Goal: Contribute content: Contribute content

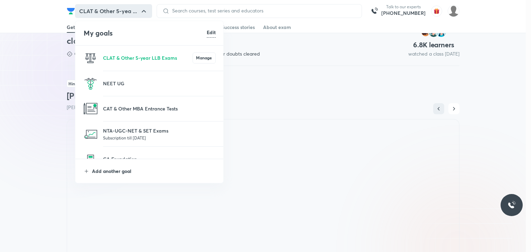
click at [108, 172] on p "Add another goal" at bounding box center [154, 171] width 124 height 7
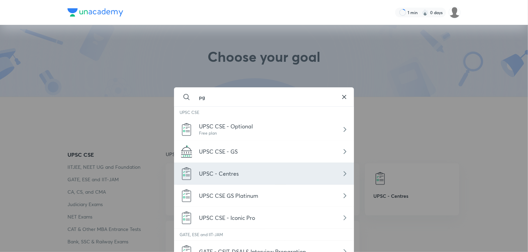
type input "p"
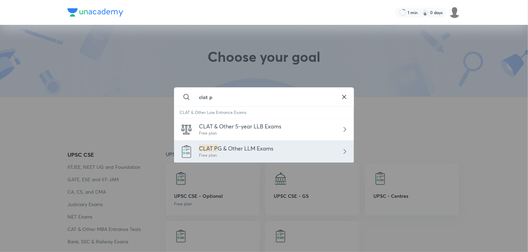
click at [213, 157] on div "Free plan" at bounding box center [236, 155] width 74 height 6
type input "CLAT PG & Other LLM Exams"
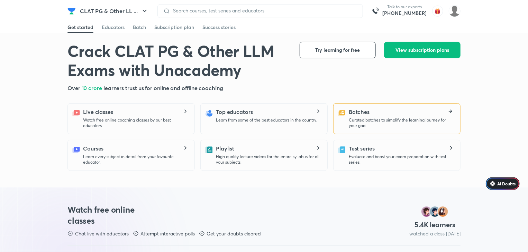
click at [397, 108] on div "Batches Curated batches to simplify the learning journey for your goal." at bounding box center [402, 118] width 106 height 21
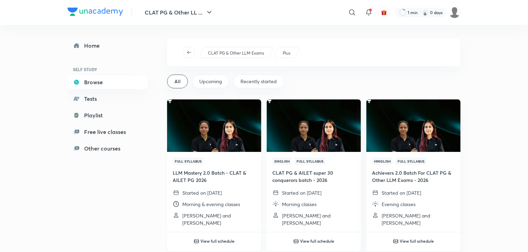
click at [201, 155] on div "Full Syllabus LLM Mastery 2.0 Batch - CLAT & AILET PG 2026 Started on 11 Aug 20…" at bounding box center [214, 192] width 94 height 80
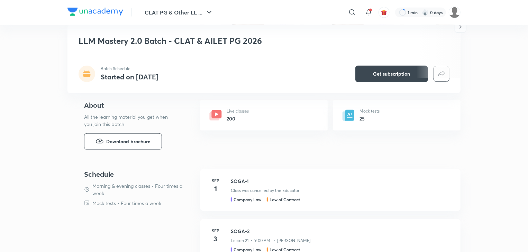
scroll to position [249, 0]
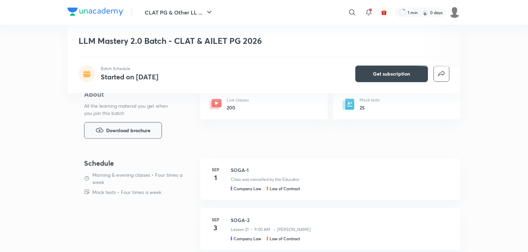
click at [117, 129] on span "Download brochure" at bounding box center [128, 131] width 44 height 8
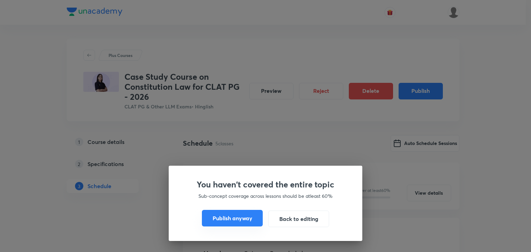
click at [222, 224] on button "Publish anyway" at bounding box center [232, 218] width 61 height 17
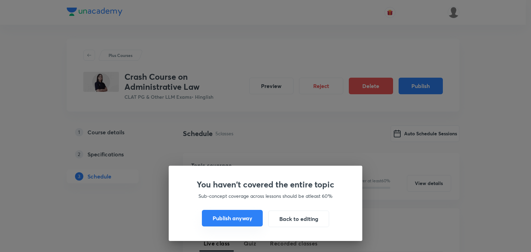
click at [232, 219] on button "Publish anyway" at bounding box center [232, 218] width 61 height 17
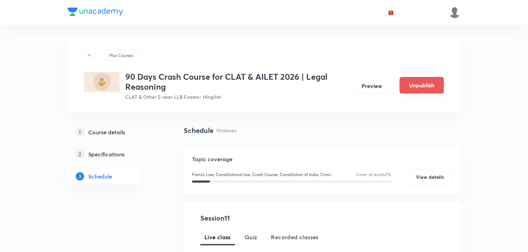
click at [418, 84] on button "Unpublish" at bounding box center [421, 85] width 44 height 17
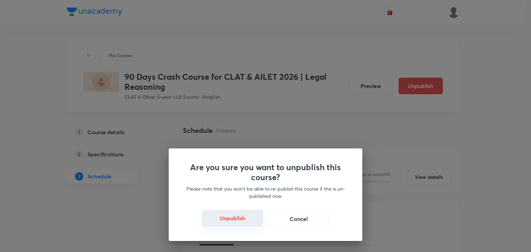
click at [252, 219] on button "Unpublish" at bounding box center [232, 218] width 61 height 17
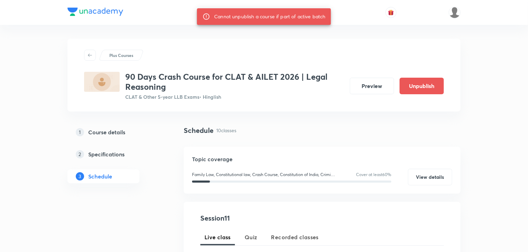
click at [103, 155] on h5 "Specifications" at bounding box center [106, 154] width 36 height 8
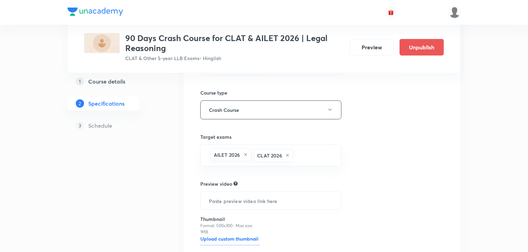
scroll to position [264, 0]
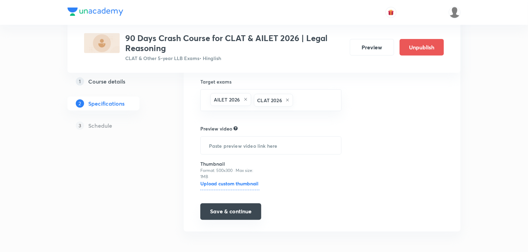
click at [248, 211] on button "Save & continue" at bounding box center [230, 212] width 61 height 17
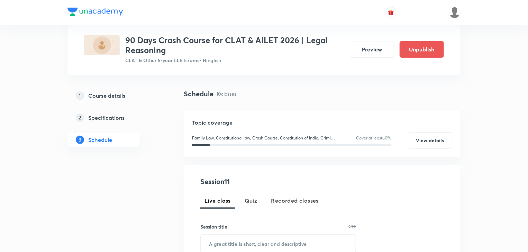
scroll to position [37, 0]
click at [414, 43] on button "Unpublish" at bounding box center [421, 48] width 44 height 17
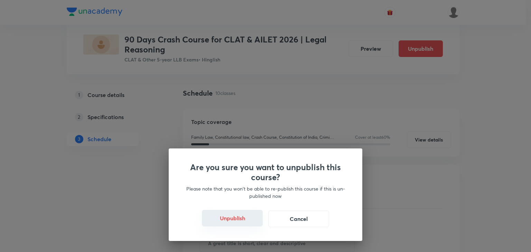
click at [226, 220] on button "Unpublish" at bounding box center [232, 218] width 61 height 17
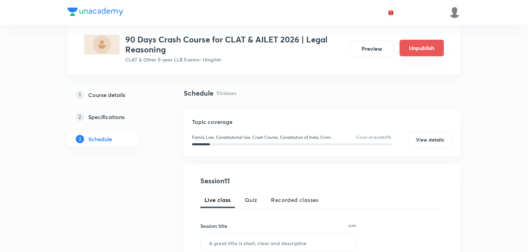
click at [431, 45] on button "Unpublish" at bounding box center [421, 48] width 44 height 17
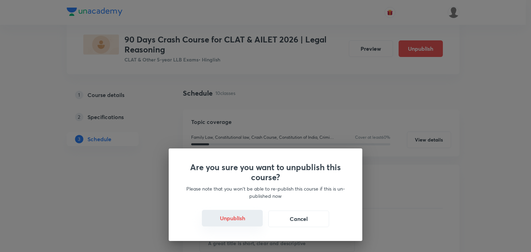
click at [218, 226] on button "Unpublish" at bounding box center [232, 218] width 61 height 17
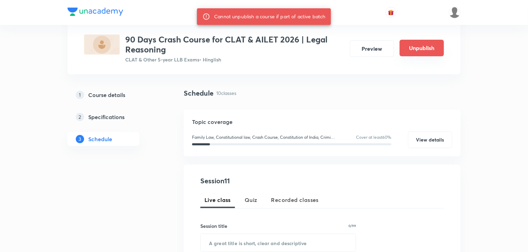
click at [420, 45] on button "Unpublish" at bounding box center [421, 48] width 44 height 17
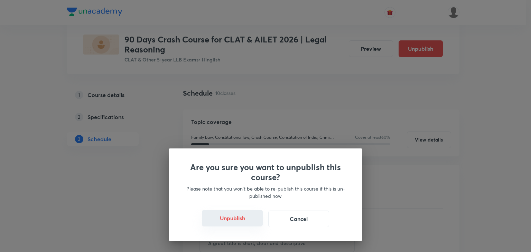
click at [258, 213] on button "Unpublish" at bounding box center [232, 218] width 61 height 17
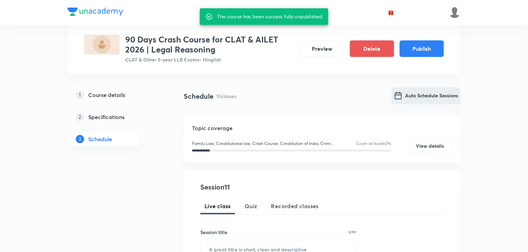
click at [411, 97] on button "Auto Schedule Sessions" at bounding box center [425, 95] width 69 height 17
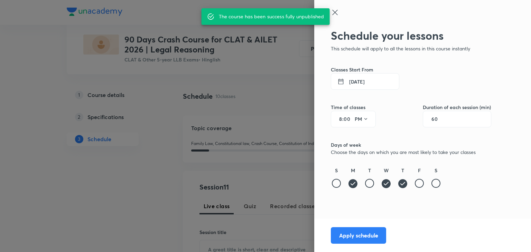
click at [389, 183] on icon at bounding box center [386, 183] width 9 height 9
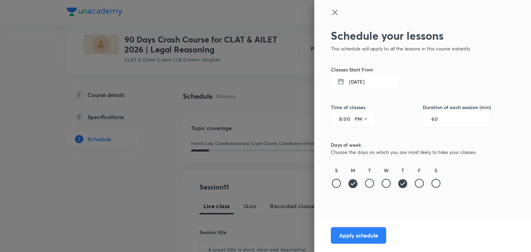
click at [239, 240] on div at bounding box center [265, 126] width 531 height 252
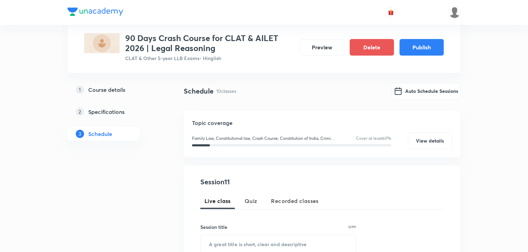
scroll to position [38, 0]
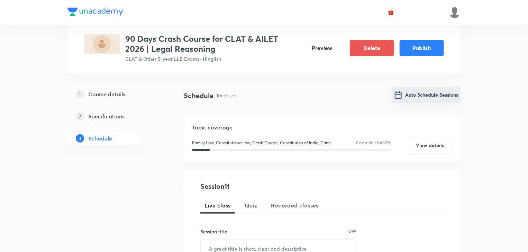
click at [418, 91] on button "Auto Schedule Sessions" at bounding box center [425, 95] width 69 height 17
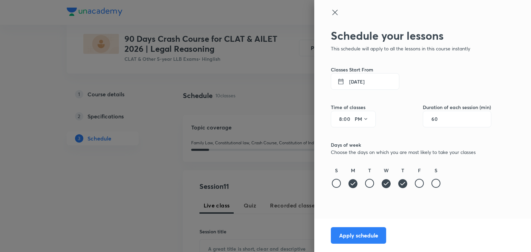
click at [389, 186] on icon at bounding box center [386, 183] width 9 height 9
click at [367, 237] on button "Apply schedule" at bounding box center [358, 235] width 55 height 17
click at [360, 118] on button "PM" at bounding box center [361, 119] width 19 height 11
click at [356, 138] on div "AM" at bounding box center [362, 137] width 25 height 17
click at [359, 122] on button "AM" at bounding box center [361, 119] width 19 height 11
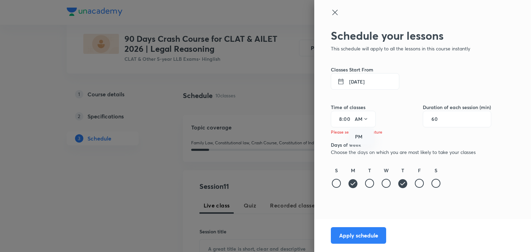
click at [358, 132] on div "PM" at bounding box center [362, 137] width 25 height 17
click at [371, 234] on button "Apply schedule" at bounding box center [358, 235] width 55 height 17
click at [365, 235] on button "Apply schedule" at bounding box center [358, 235] width 55 height 17
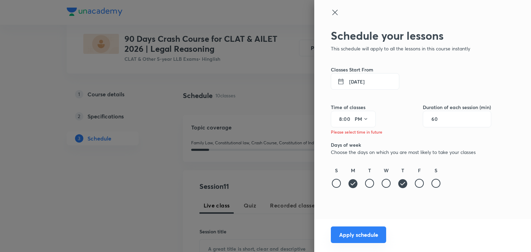
click at [365, 235] on button "Apply schedule" at bounding box center [358, 235] width 55 height 17
click at [353, 232] on button "Apply schedule" at bounding box center [358, 235] width 55 height 17
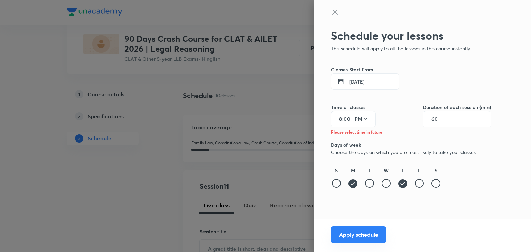
click at [353, 232] on button "Apply schedule" at bounding box center [358, 235] width 55 height 17
click at [355, 185] on icon at bounding box center [353, 183] width 9 height 9
click at [355, 186] on div at bounding box center [353, 183] width 9 height 9
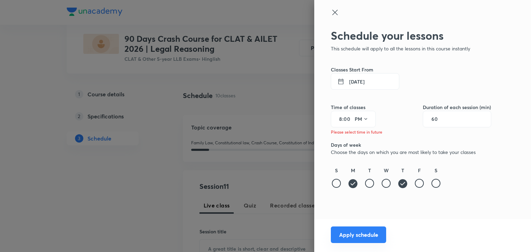
click at [363, 236] on button "Apply schedule" at bounding box center [358, 235] width 55 height 17
click at [344, 121] on input "00" at bounding box center [348, 120] width 8 height 6
click at [342, 121] on div "8 : 00 PM" at bounding box center [353, 119] width 45 height 17
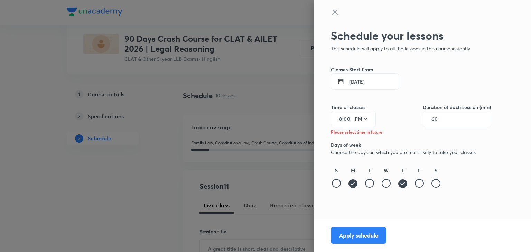
click at [344, 122] on input "00" at bounding box center [348, 120] width 8 height 6
click at [343, 122] on div "8 : 00 PM" at bounding box center [353, 119] width 45 height 17
click at [339, 121] on input "8" at bounding box center [338, 120] width 8 height 6
click at [342, 120] on input "8" at bounding box center [338, 120] width 8 height 6
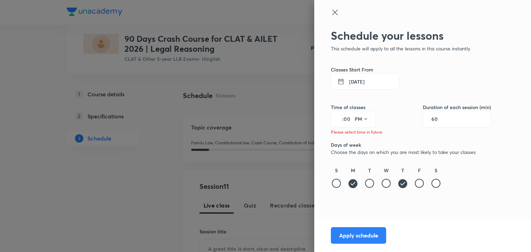
type input "8"
click at [364, 234] on button "Apply schedule" at bounding box center [358, 235] width 55 height 17
click at [359, 235] on button "Apply schedule" at bounding box center [358, 235] width 55 height 17
click at [283, 93] on div at bounding box center [265, 126] width 531 height 252
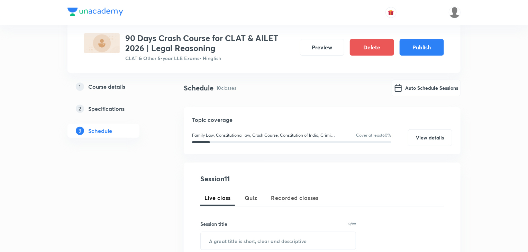
scroll to position [38, 0]
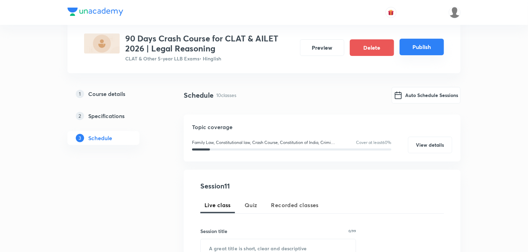
click at [422, 50] on button "Publish" at bounding box center [421, 47] width 44 height 17
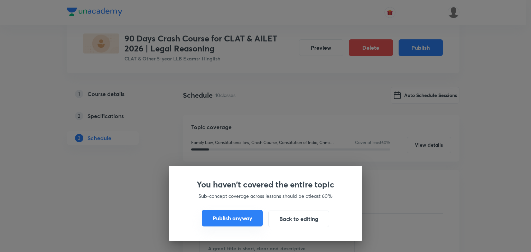
click at [243, 217] on button "Publish anyway" at bounding box center [232, 218] width 61 height 17
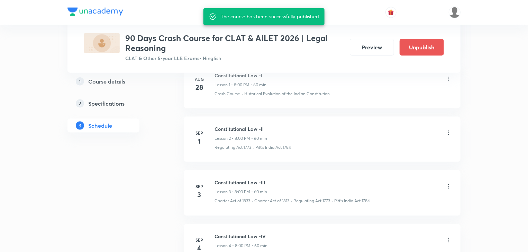
scroll to position [410, 0]
click at [375, 186] on div "Constitutional Law -III Lesson 3 • 8:00 PM • 60 min" at bounding box center [332, 186] width 237 height 16
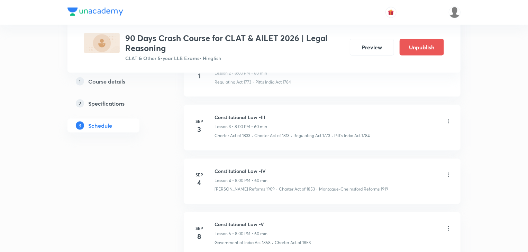
scroll to position [474, 0]
click at [447, 120] on icon at bounding box center [448, 121] width 7 height 7
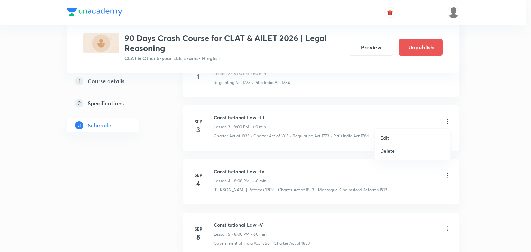
click at [403, 151] on li "Delete" at bounding box center [413, 151] width 76 height 13
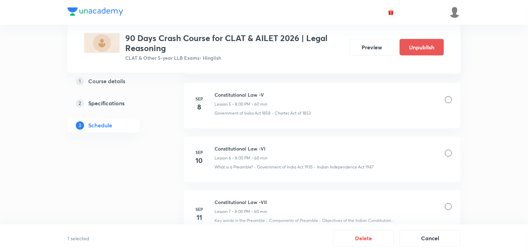
scroll to position [609, 0]
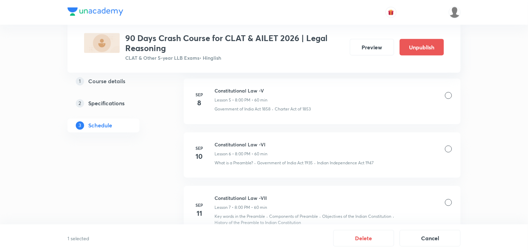
click at [449, 155] on div "Constitutional Law -VI Lesson 6 • 8:00 PM • 60 min" at bounding box center [332, 149] width 237 height 16
click at [448, 150] on div at bounding box center [448, 149] width 7 height 7
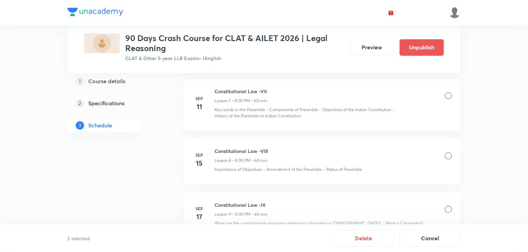
scroll to position [815, 0]
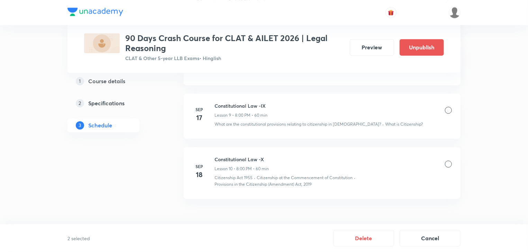
click at [444, 111] on div "Constitutional Law -IX Lesson 9 • 8:00 PM • 60 min" at bounding box center [332, 110] width 237 height 16
click at [446, 109] on div at bounding box center [448, 110] width 7 height 7
click at [382, 236] on button "Delete" at bounding box center [363, 238] width 61 height 17
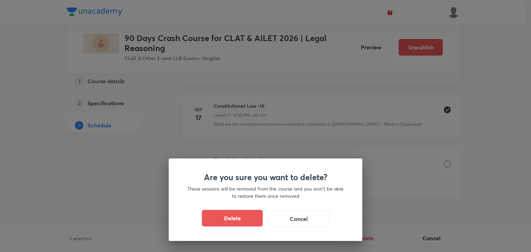
click at [239, 221] on button "Delete" at bounding box center [232, 218] width 61 height 17
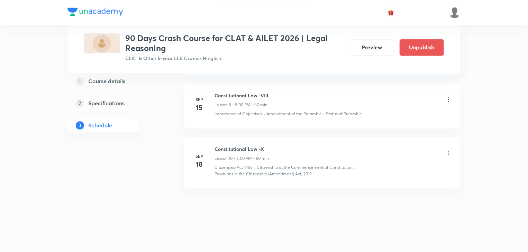
scroll to position [664, 0]
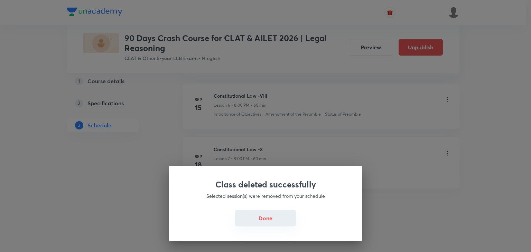
click at [271, 222] on button "Done" at bounding box center [265, 218] width 61 height 17
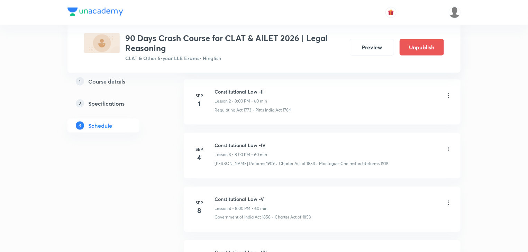
scroll to position [447, 0]
click at [447, 146] on icon at bounding box center [448, 149] width 7 height 7
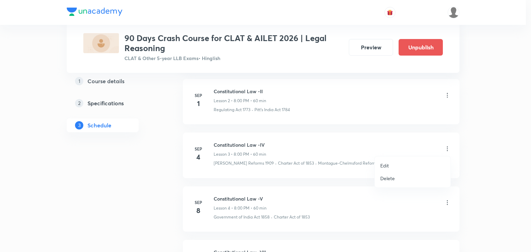
click at [387, 164] on p "Edit" at bounding box center [384, 165] width 9 height 7
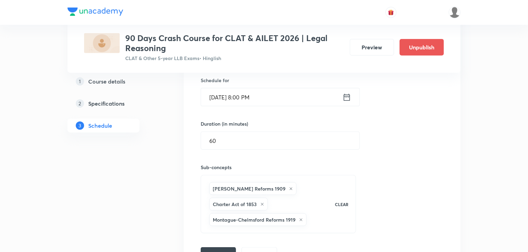
scroll to position [286, 0]
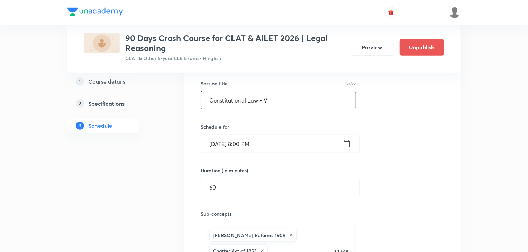
click at [271, 100] on input "Constitutional Law -IV" at bounding box center [278, 101] width 155 height 18
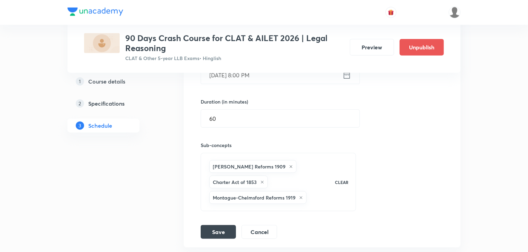
scroll to position [356, 0]
type input "Constitutional Law -III"
click at [211, 230] on button "Save" at bounding box center [218, 231] width 35 height 14
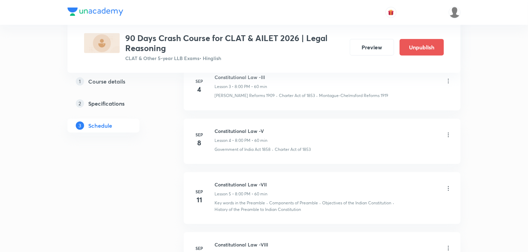
scroll to position [297, 0]
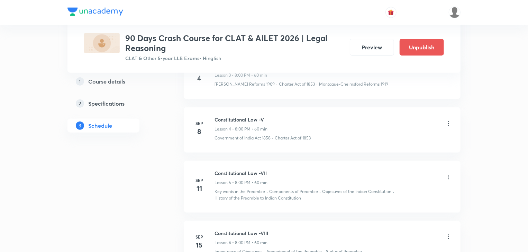
click at [448, 123] on icon at bounding box center [448, 123] width 7 height 7
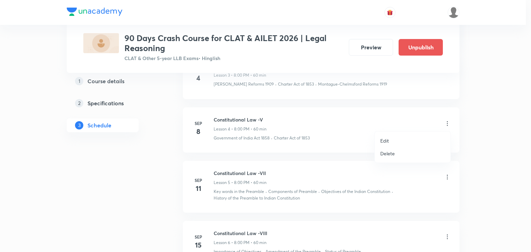
click at [393, 141] on li "Edit" at bounding box center [413, 140] width 76 height 13
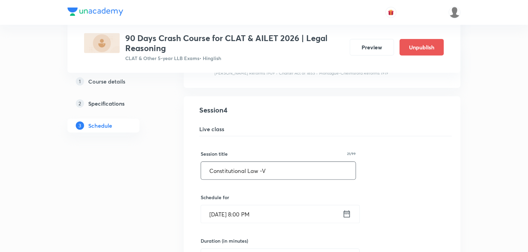
scroll to position [270, 0]
click at [261, 170] on input "Constitutional Law -V" at bounding box center [278, 171] width 155 height 18
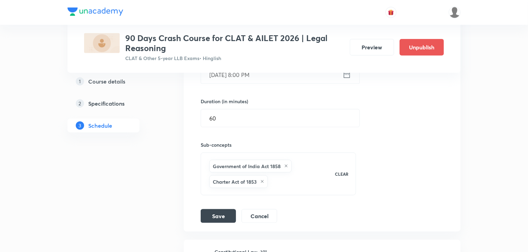
scroll to position [411, 0]
type input "Constitutional Law -IV"
click at [222, 212] on button "Save" at bounding box center [218, 214] width 35 height 14
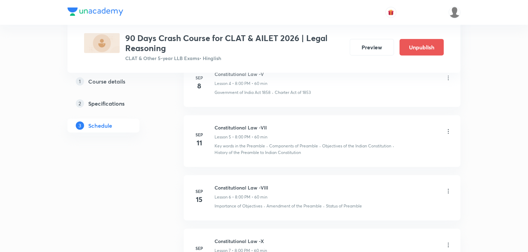
scroll to position [340, 0]
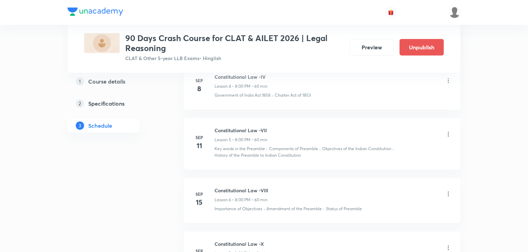
click at [448, 134] on icon at bounding box center [448, 134] width 7 height 7
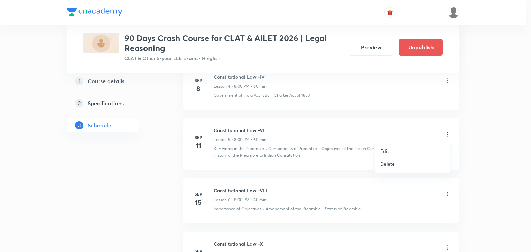
click at [410, 150] on li "Edit" at bounding box center [413, 151] width 76 height 13
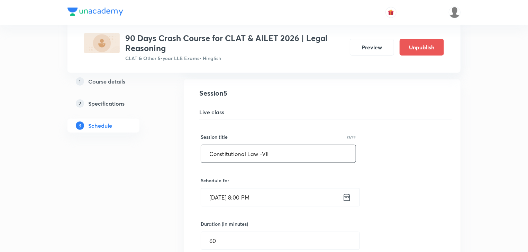
click at [301, 161] on input "Constitutional Law -VII" at bounding box center [278, 154] width 155 height 18
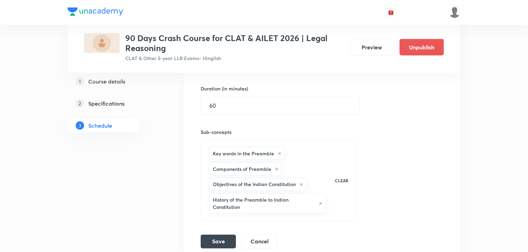
scroll to position [476, 0]
type input "Constitutional Law -V"
click at [224, 236] on button "Save" at bounding box center [218, 241] width 35 height 14
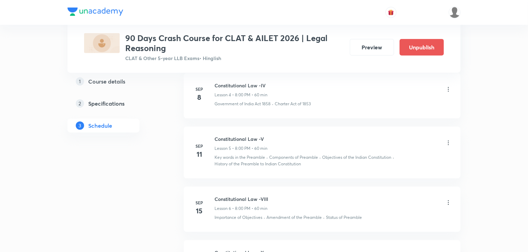
scroll to position [334, 0]
click at [448, 200] on icon at bounding box center [448, 200] width 7 height 7
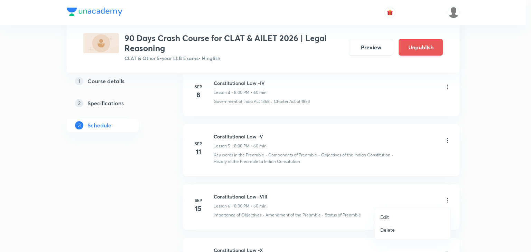
click at [407, 213] on li "Edit" at bounding box center [413, 217] width 76 height 13
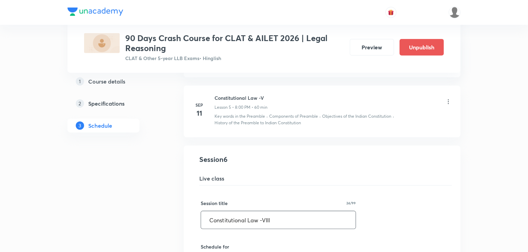
click at [289, 213] on input "Constitutional Law -VIII" at bounding box center [278, 221] width 155 height 18
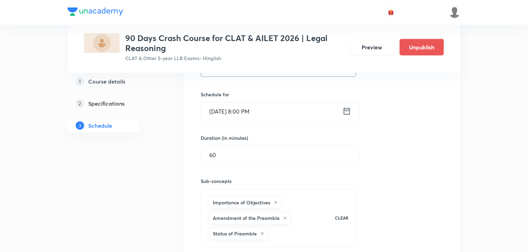
scroll to position [605, 0]
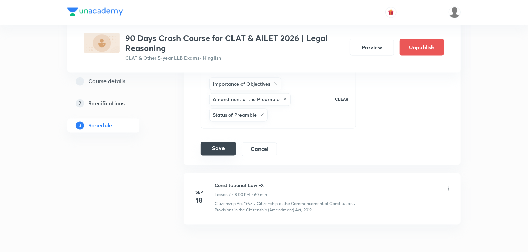
type input "Constitutional Law -VI"
click at [210, 152] on button "Save" at bounding box center [218, 149] width 35 height 14
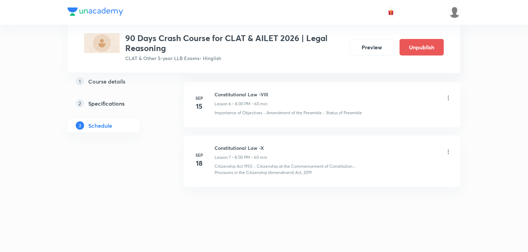
scroll to position [436, 0]
click at [450, 152] on icon at bounding box center [448, 152] width 7 height 7
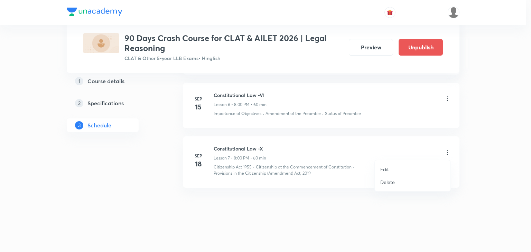
click at [407, 170] on li "Edit" at bounding box center [413, 169] width 76 height 13
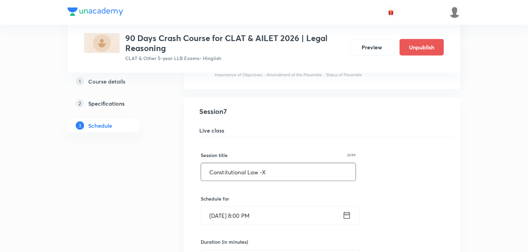
click at [309, 175] on input "Constitutional Law -X" at bounding box center [278, 173] width 155 height 18
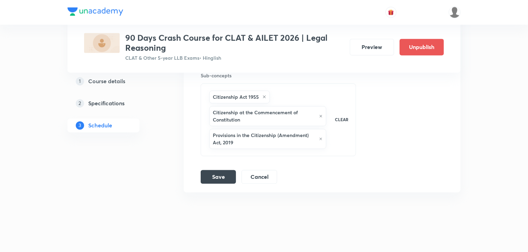
scroll to position [649, 0]
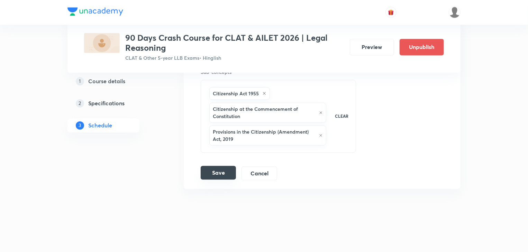
type input "Constitutional Law -VII"
click at [212, 166] on button "Save" at bounding box center [218, 173] width 35 height 14
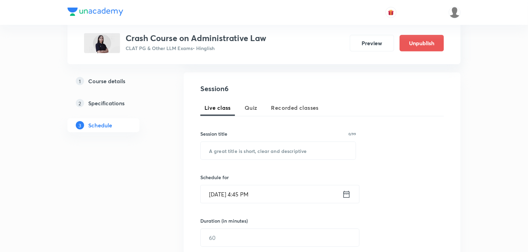
scroll to position [64, 0]
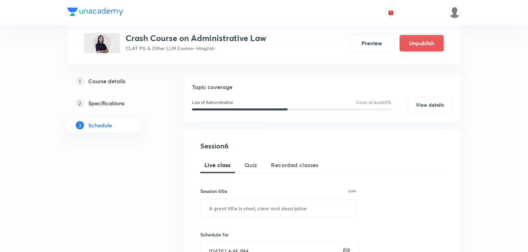
click at [243, 56] on div "Plus Courses Crash Course on Administrative Law CLAT PG & Other LLM Exams • Hin…" at bounding box center [263, 32] width 393 height 64
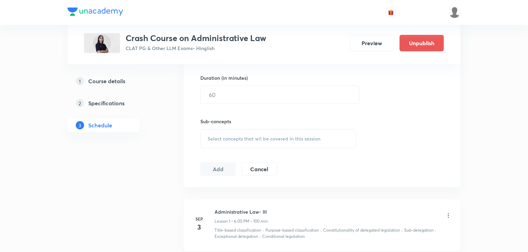
scroll to position [262, 0]
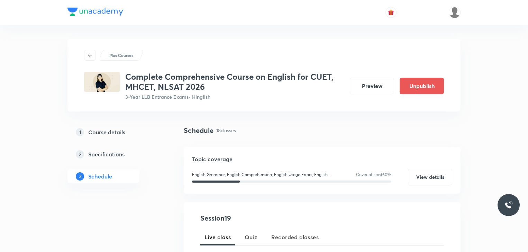
click at [447, 16] on div at bounding box center [428, 13] width 64 height 12
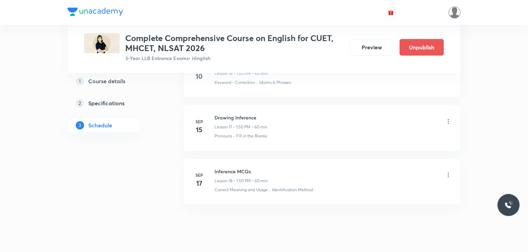
click at [458, 12] on img at bounding box center [454, 13] width 12 height 12
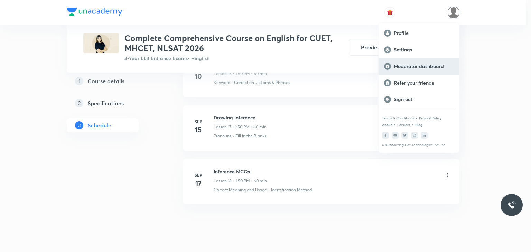
click at [410, 69] on p "Moderator dashboard" at bounding box center [424, 66] width 60 height 6
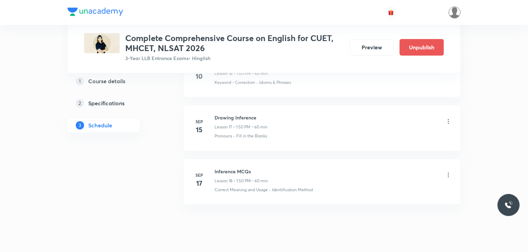
click at [453, 13] on img at bounding box center [454, 13] width 12 height 12
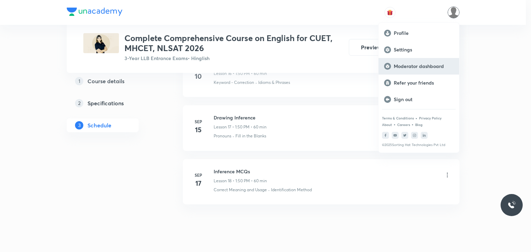
click at [405, 70] on div "Moderator dashboard" at bounding box center [419, 66] width 81 height 17
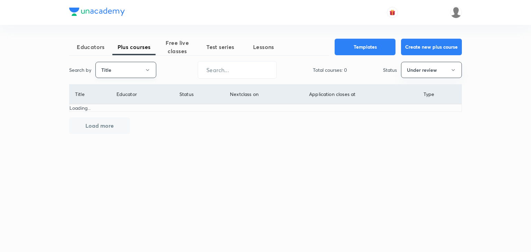
click at [119, 70] on button "Title" at bounding box center [125, 70] width 61 height 16
click at [110, 105] on span "Username" at bounding box center [126, 103] width 52 height 7
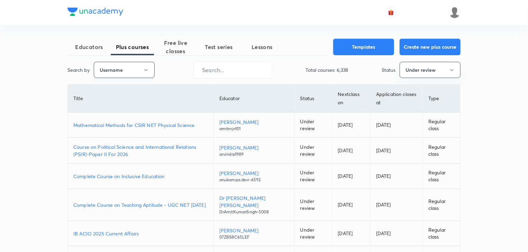
click at [132, 68] on button "Username" at bounding box center [124, 70] width 61 height 16
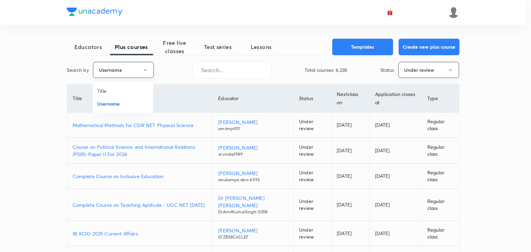
click at [131, 102] on span "Username" at bounding box center [123, 103] width 52 height 7
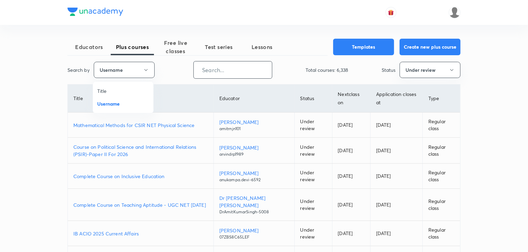
click at [212, 69] on input "text" at bounding box center [233, 70] width 78 height 18
click at [213, 70] on input "text" at bounding box center [233, 70] width 78 height 18
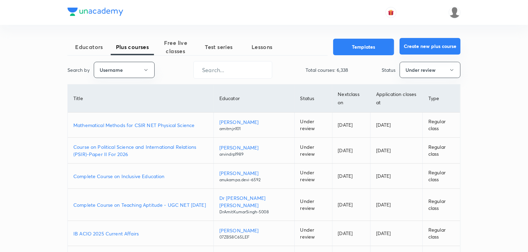
click at [406, 46] on button "Create new plus course" at bounding box center [429, 46] width 61 height 17
click at [409, 47] on button "Create new plus course" at bounding box center [429, 46] width 61 height 17
click at [218, 71] on input "text" at bounding box center [233, 70] width 78 height 18
paste input "VijendraChoudhary-2949"
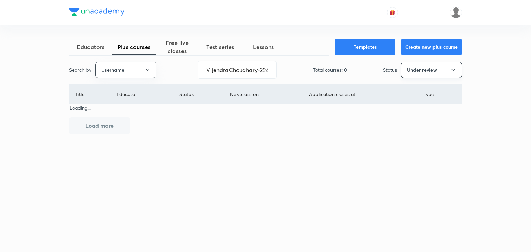
click at [414, 68] on button "Under review" at bounding box center [431, 70] width 61 height 16
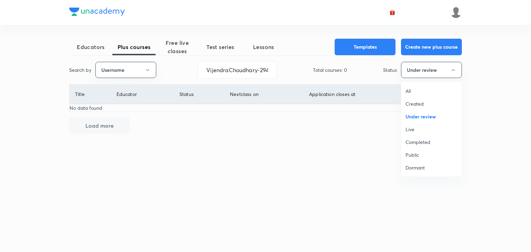
click at [415, 130] on span "Live" at bounding box center [432, 129] width 52 height 7
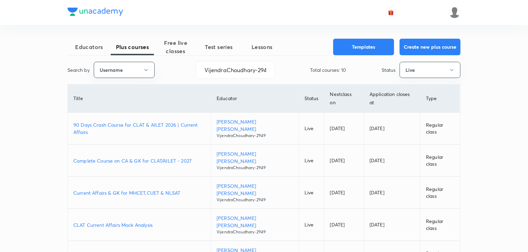
click at [134, 157] on p "Complete Course on CA & GK for CLAT/AILET - 2027" at bounding box center [139, 160] width 132 height 7
click at [217, 72] on input "VijendraChoudhary-2949" at bounding box center [235, 70] width 78 height 18
paste input "unacademy-user-cad03761tjng"
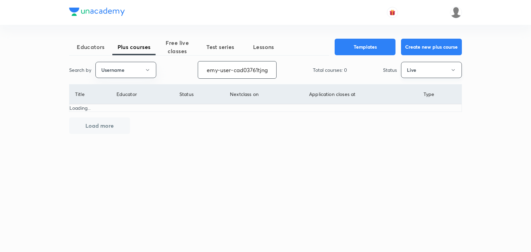
type input "unacademy-user-cad03761tjng"
click at [416, 72] on button "Live" at bounding box center [431, 70] width 61 height 16
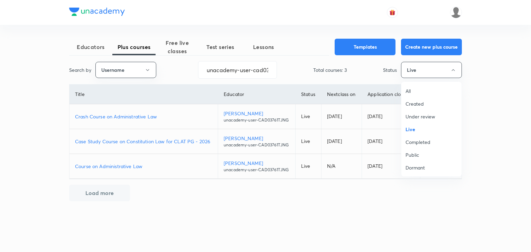
click at [419, 117] on span "Under review" at bounding box center [432, 116] width 52 height 7
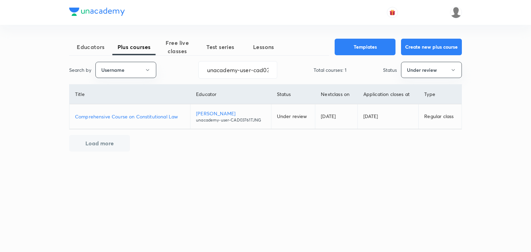
click at [169, 117] on p "Comprehensive Course on Constitutional Law" at bounding box center [130, 116] width 110 height 7
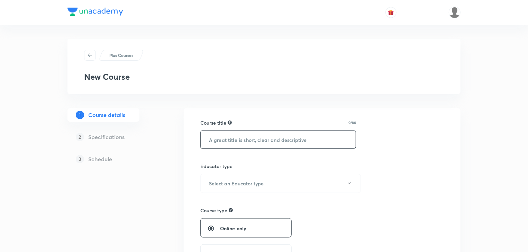
click at [228, 140] on input "text" at bounding box center [278, 140] width 155 height 18
type input "ebdjjdn"
type input "b"
type input "current affairs"
click at [231, 182] on h6 "Select an Educator type" at bounding box center [236, 183] width 55 height 7
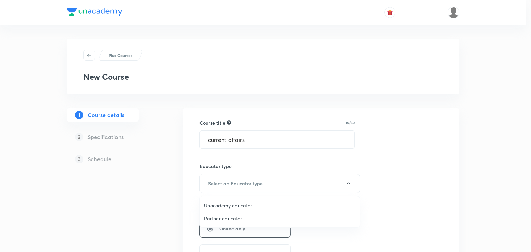
click at [228, 208] on span "Unacademy educator" at bounding box center [279, 205] width 151 height 7
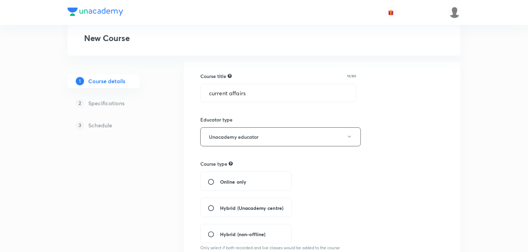
scroll to position [53, 0]
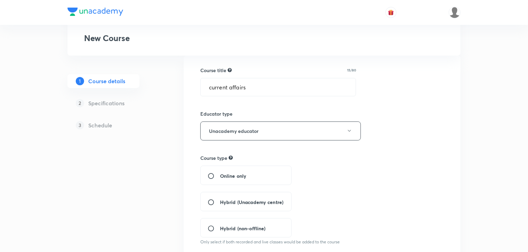
click at [209, 173] on input "Online only" at bounding box center [213, 176] width 12 height 7
radio input "true"
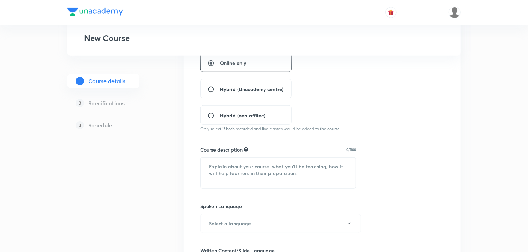
scroll to position [168, 0]
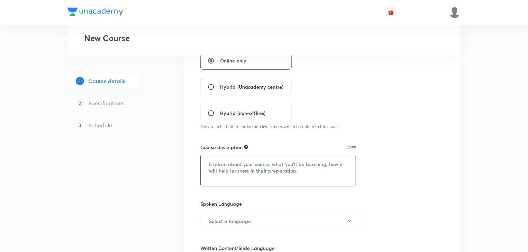
click at [214, 174] on textarea at bounding box center [278, 171] width 155 height 31
click at [230, 176] on textarea at bounding box center [278, 171] width 155 height 31
paste textarea "In this Course, Educator Vijendra Singh Will cover the Topics of CA & GK for CL…"
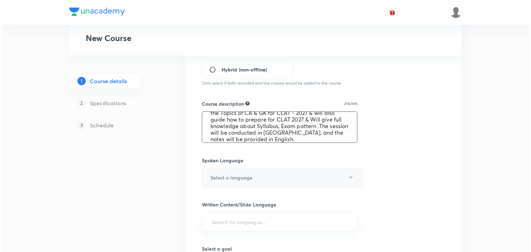
scroll to position [212, 0]
type textarea "In this Course, Educator Vijendra Singh Will cover the Topics of CA & GK for CL…"
click at [250, 182] on button "Select a language" at bounding box center [280, 177] width 160 height 19
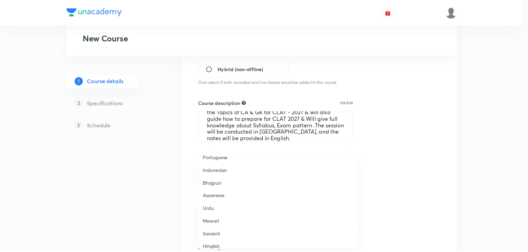
scroll to position [205, 0]
click at [209, 239] on span "Hinglish" at bounding box center [279, 241] width 151 height 7
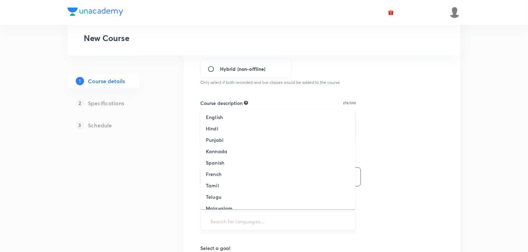
click at [218, 225] on input "text" at bounding box center [278, 221] width 138 height 13
click at [216, 115] on h6 "English" at bounding box center [214, 117] width 17 height 7
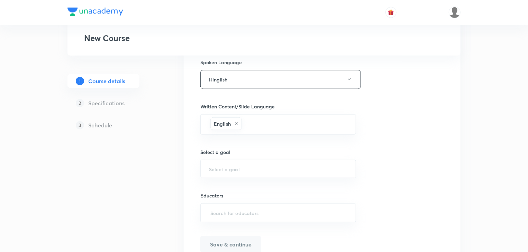
scroll to position [311, 0]
click at [220, 159] on div "​" at bounding box center [278, 168] width 156 height 18
click at [220, 165] on input "text" at bounding box center [278, 168] width 138 height 7
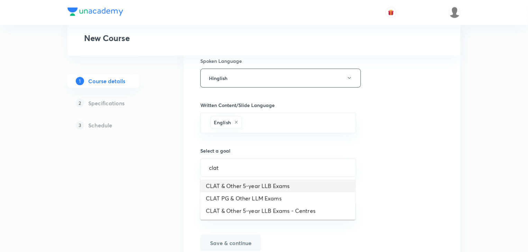
click at [238, 186] on li "CLAT & Other 5-year LLB Exams" at bounding box center [277, 186] width 155 height 12
type input "CLAT & Other 5-year LLB Exams"
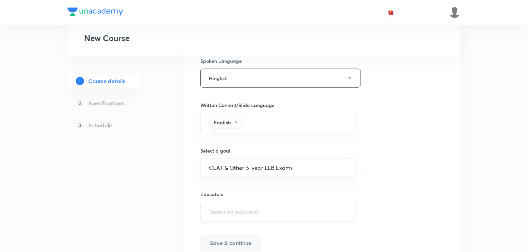
click at [223, 207] on input "text" at bounding box center [278, 211] width 138 height 13
paste input "In this Course, Educator Vijendra Singh Will cover the Topics of CA & GK for CL…"
type input "In this Course, Educator Vijendra Singh Will cover the Topics of CA & GK for CL…"
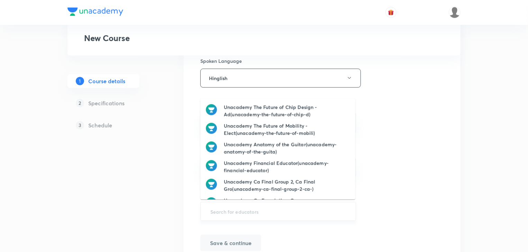
scroll to position [0, 0]
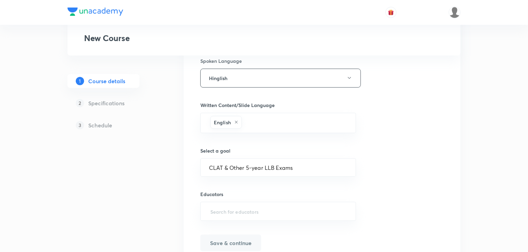
paste input "VijendraChoudhary-2949"
type input "VijendraChoudhary-2949"
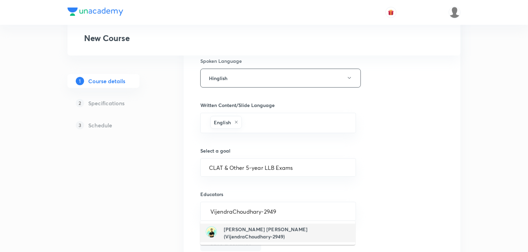
click at [259, 231] on h6 "Vijendra Singh Kulhari(VijendraChoudhary-2949)" at bounding box center [287, 233] width 126 height 15
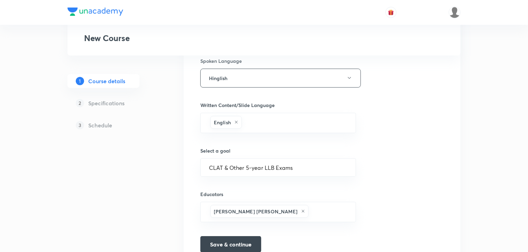
scroll to position [344, 0]
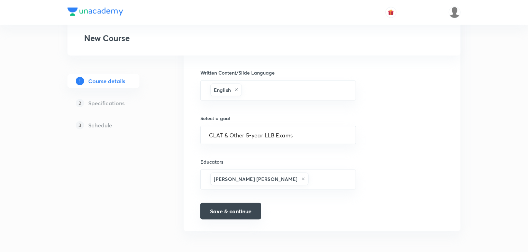
click at [228, 209] on button "Save & continue" at bounding box center [230, 211] width 61 height 17
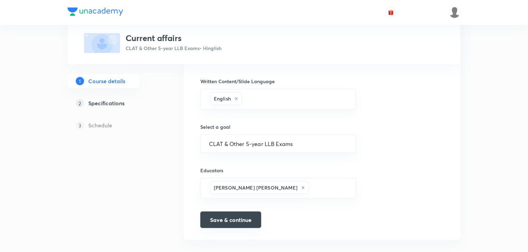
type input "Current affairs"
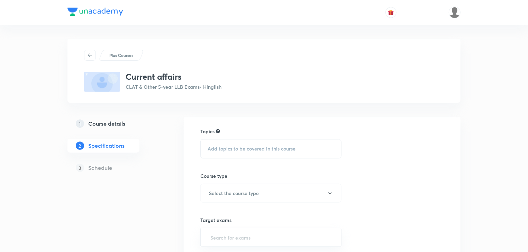
click at [227, 151] on span "Add topics to be covered in this course" at bounding box center [251, 149] width 88 height 6
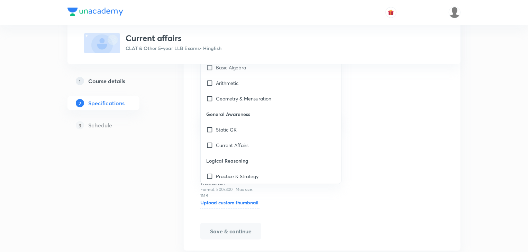
scroll to position [145, 0]
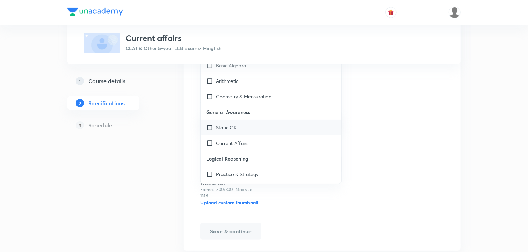
click at [210, 125] on input "checkbox" at bounding box center [211, 127] width 10 height 7
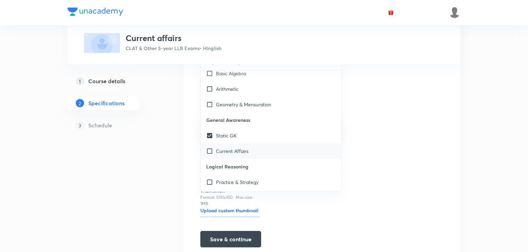
click at [210, 146] on div "Current Affairs" at bounding box center [271, 151] width 140 height 16
checkbox input "true"
click at [178, 121] on div "Plus Courses Current affairs CLAT & Other 5-year LLB Exams • Hinglish 1 Course …" at bounding box center [263, 95] width 393 height 347
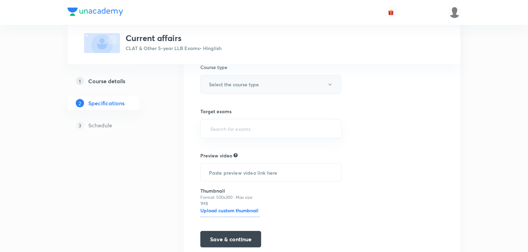
click at [252, 87] on button "Select the course type" at bounding box center [270, 84] width 141 height 19
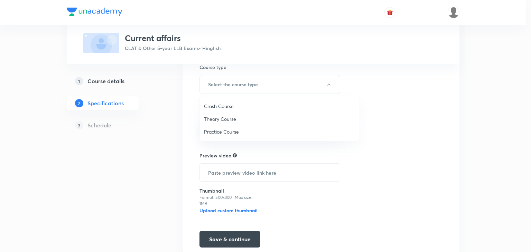
click at [217, 124] on li "Theory Course" at bounding box center [280, 119] width 160 height 13
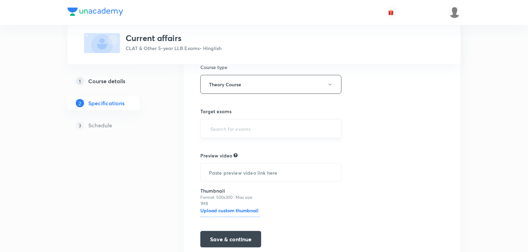
click at [244, 127] on input "text" at bounding box center [271, 128] width 124 height 13
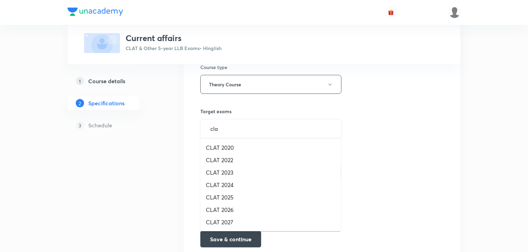
type input "clat"
click at [226, 210] on li "CLAT 2026" at bounding box center [270, 210] width 140 height 12
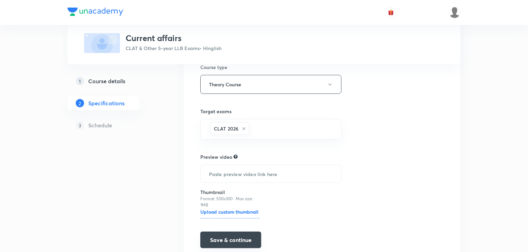
click at [238, 238] on button "Save & continue" at bounding box center [230, 240] width 61 height 17
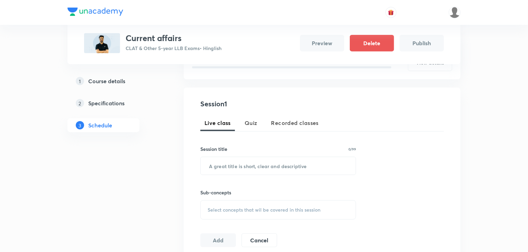
scroll to position [107, 0]
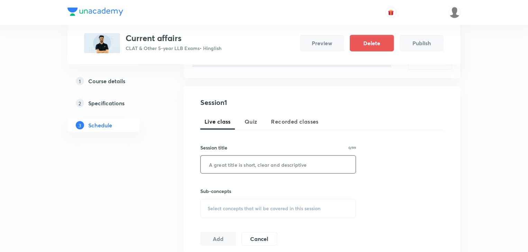
click at [228, 164] on input "text" at bounding box center [278, 165] width 155 height 18
drag, startPoint x: 260, startPoint y: 167, endPoint x: 210, endPoint y: 164, distance: 49.9
click at [210, 164] on input "Current affairs -I" at bounding box center [278, 165] width 155 height 18
type input "Current affairs -I"
click at [260, 204] on div "Select concepts that wil be covered in this session" at bounding box center [278, 208] width 156 height 19
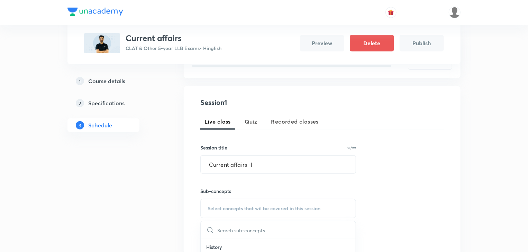
scroll to position [250, 0]
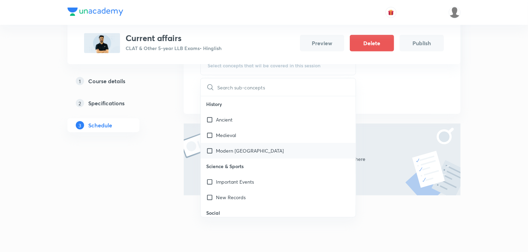
click at [208, 154] on input "checkbox" at bounding box center [211, 150] width 10 height 7
checkbox input "true"
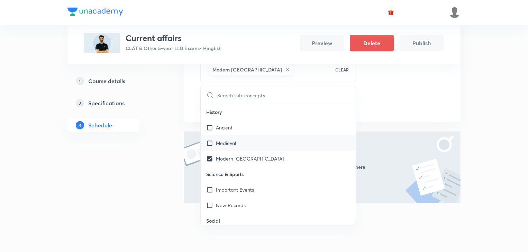
click at [210, 141] on input "checkbox" at bounding box center [211, 143] width 10 height 7
checkbox input "true"
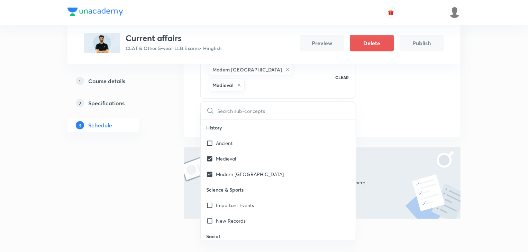
click at [180, 136] on div "Plus Courses Current affairs CLAT & Other 5-year LLB Exams • Hinglish Preview D…" at bounding box center [263, 25] width 393 height 475
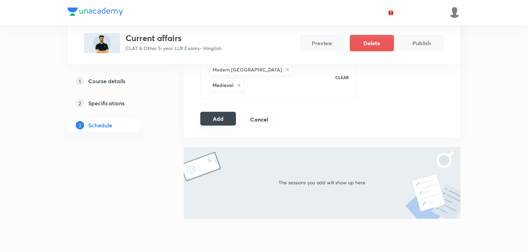
click at [221, 112] on button "Add" at bounding box center [218, 119] width 36 height 14
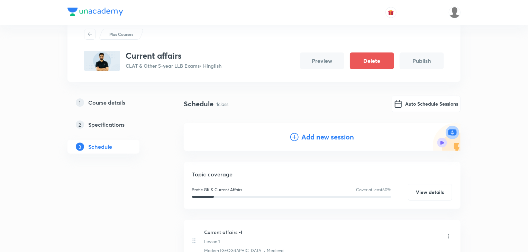
scroll to position [2, 0]
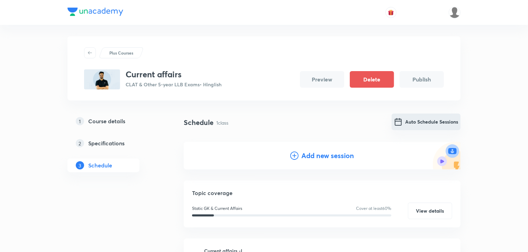
click at [398, 124] on img "Auto Schedule Sessions" at bounding box center [398, 122] width 8 height 8
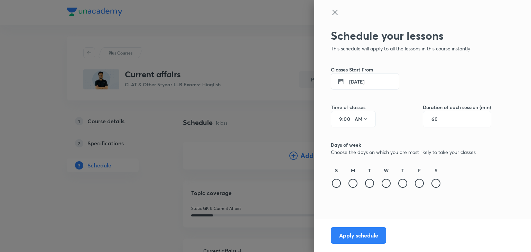
click at [376, 84] on button "1 Sep 2025" at bounding box center [365, 81] width 68 height 17
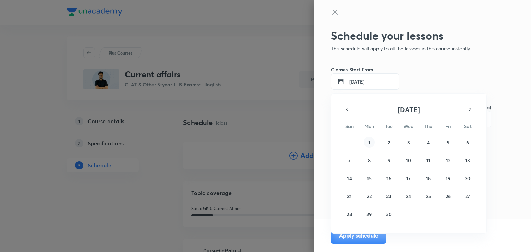
click at [369, 143] on abbr "1" at bounding box center [369, 142] width 2 height 7
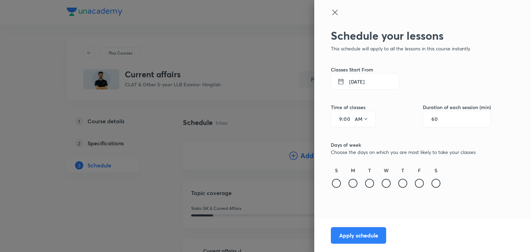
click at [350, 181] on div at bounding box center [353, 183] width 9 height 9
click at [388, 183] on div at bounding box center [386, 183] width 9 height 9
type input "120"
click at [341, 115] on div "9 : 00 AM" at bounding box center [353, 119] width 45 height 17
click at [341, 118] on input "9" at bounding box center [338, 120] width 8 height 6
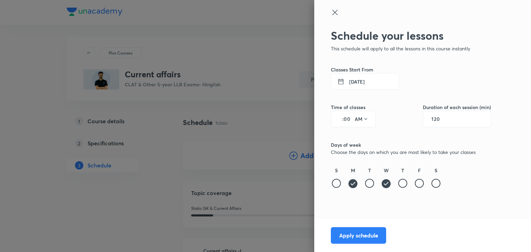
type input "8"
click at [356, 120] on button "AM" at bounding box center [361, 119] width 19 height 11
click at [364, 144] on div "PM" at bounding box center [362, 137] width 25 height 17
click at [356, 240] on button "Apply schedule" at bounding box center [358, 235] width 55 height 17
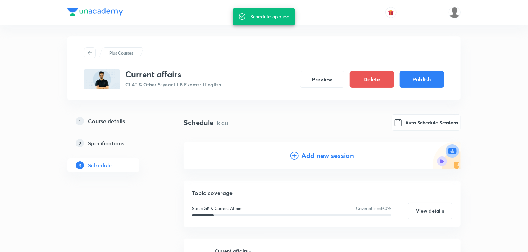
scroll to position [99, 0]
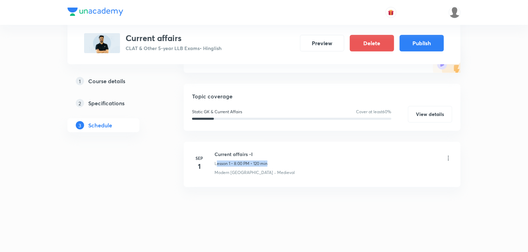
drag, startPoint x: 275, startPoint y: 161, endPoint x: 217, endPoint y: 165, distance: 58.2
click at [217, 165] on div "Current affairs -I Lesson 1 • 8:00 PM • 120 min" at bounding box center [332, 159] width 237 height 16
click at [409, 49] on button "Publish" at bounding box center [421, 42] width 44 height 17
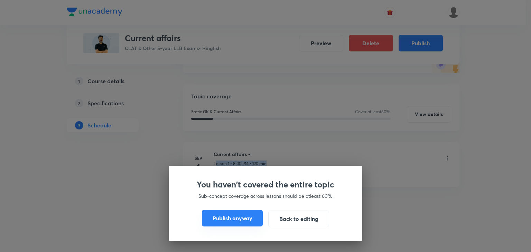
click at [227, 219] on button "Publish anyway" at bounding box center [232, 218] width 61 height 17
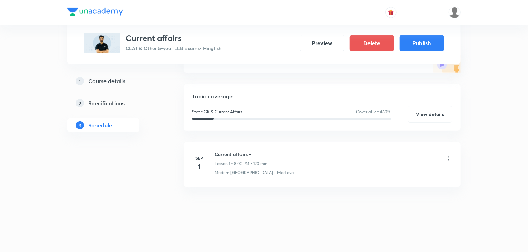
scroll to position [93, 0]
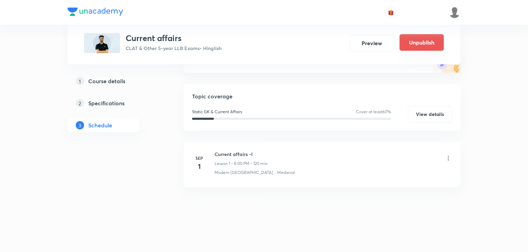
click at [404, 47] on button "Unpublish" at bounding box center [421, 42] width 44 height 17
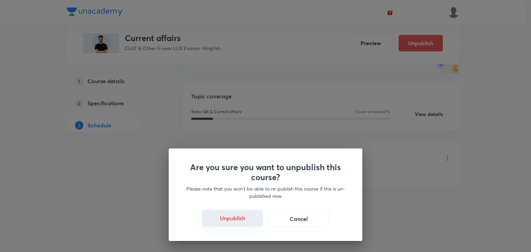
click at [212, 221] on button "Unpublish" at bounding box center [232, 218] width 61 height 17
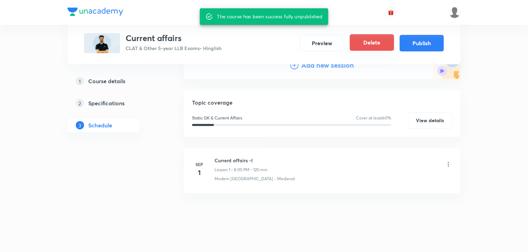
click at [379, 48] on button "Delete" at bounding box center [372, 42] width 44 height 17
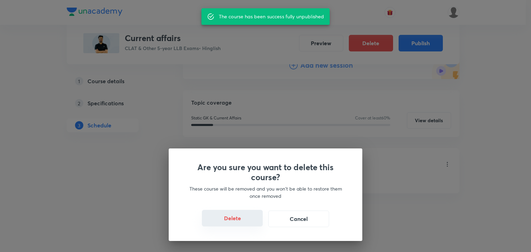
click at [230, 224] on button "Delete" at bounding box center [232, 218] width 61 height 17
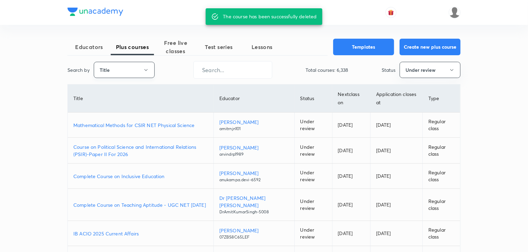
click at [141, 66] on button "Title" at bounding box center [124, 70] width 61 height 16
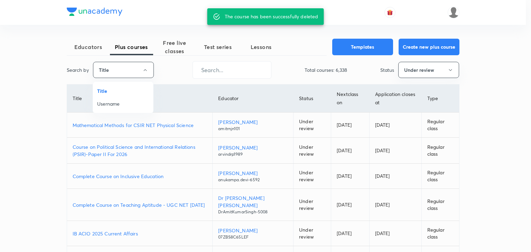
click at [128, 105] on span "Username" at bounding box center [123, 103] width 52 height 7
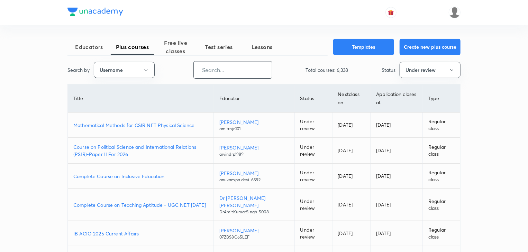
click at [214, 76] on input "text" at bounding box center [233, 70] width 78 height 18
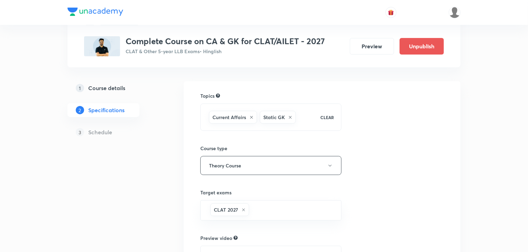
scroll to position [11, 0]
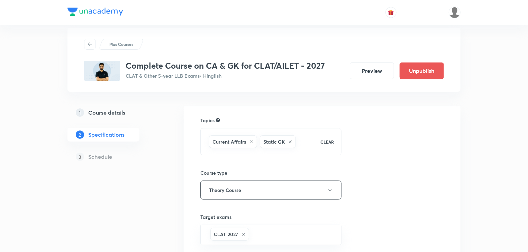
click at [93, 112] on h5 "Course details" at bounding box center [106, 113] width 37 height 8
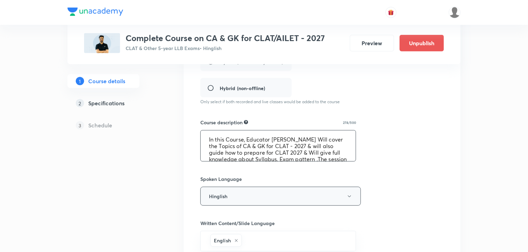
scroll to position [20, 0]
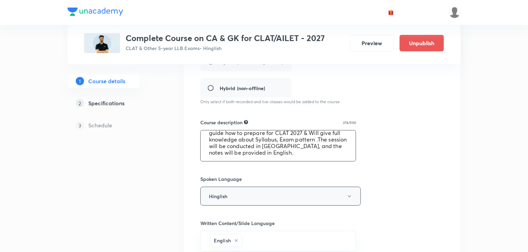
drag, startPoint x: 207, startPoint y: 140, endPoint x: 286, endPoint y: 190, distance: 93.2
click at [286, 190] on div "Course title 48/80 Complete Course on CA & GK for CLAT/AILET - 2027 ​ Educator …" at bounding box center [321, 148] width 243 height 445
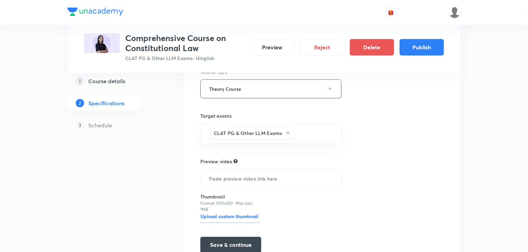
scroll to position [155, 0]
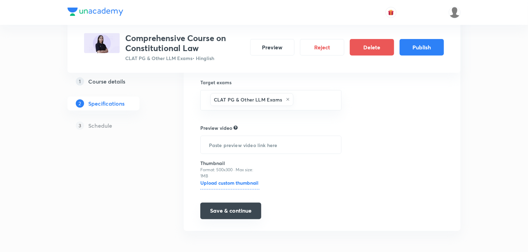
click at [239, 216] on button "Save & continue" at bounding box center [230, 211] width 61 height 17
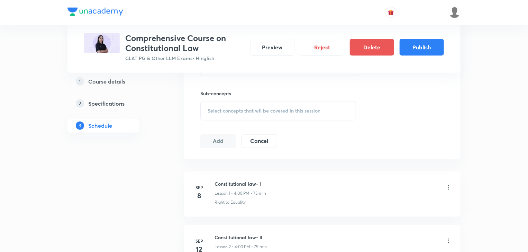
scroll to position [306, 0]
click at [336, 209] on li "Sep 8 Constitutional law- I Lesson 1 • 4:00 PM • 75 min Right to Equality" at bounding box center [322, 195] width 277 height 45
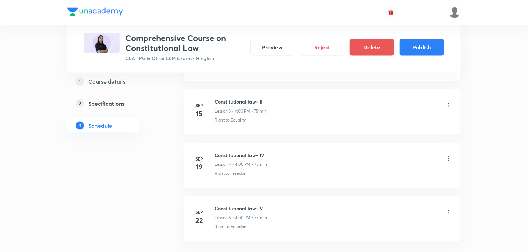
scroll to position [550, 0]
click at [437, 52] on button "Publish" at bounding box center [421, 46] width 44 height 17
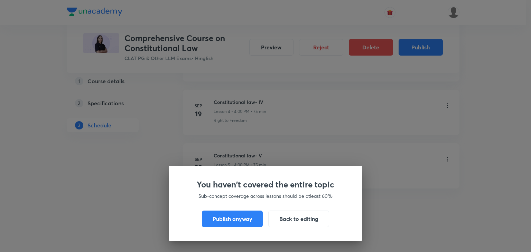
click at [271, 121] on div "You haven't covered the entire topic Sub-concept coverage across lessons should…" at bounding box center [265, 126] width 531 height 252
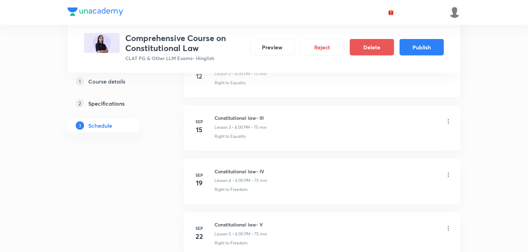
scroll to position [472, 0]
